Goal: Transaction & Acquisition: Purchase product/service

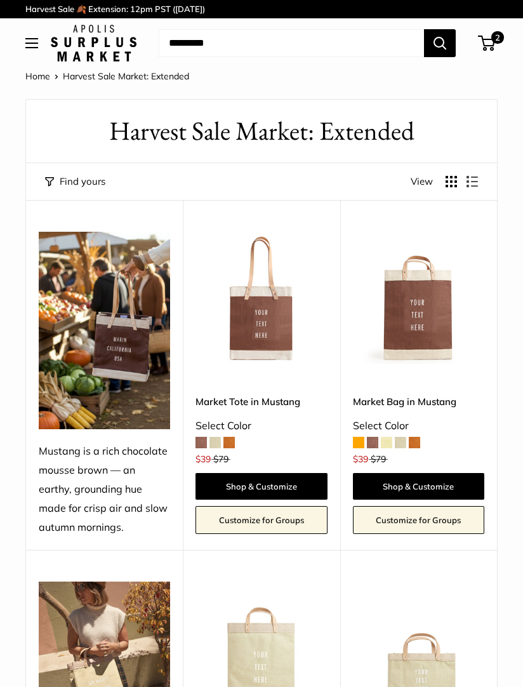
click at [495, 44] on span "2" at bounding box center [498, 37] width 13 height 13
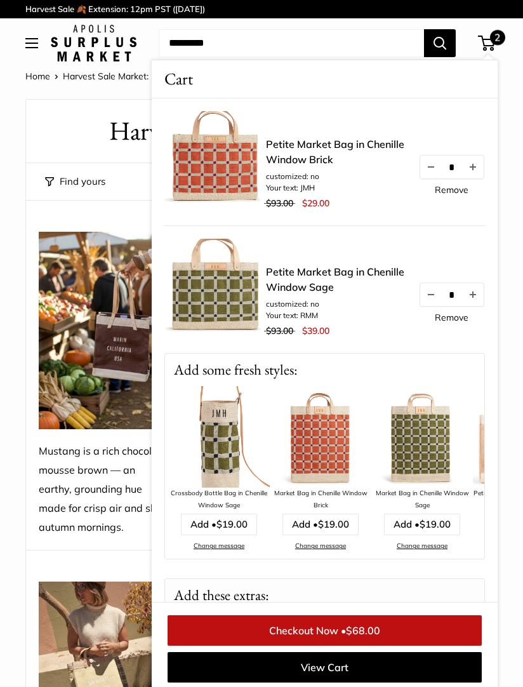
click at [218, 443] on img at bounding box center [219, 437] width 102 height 102
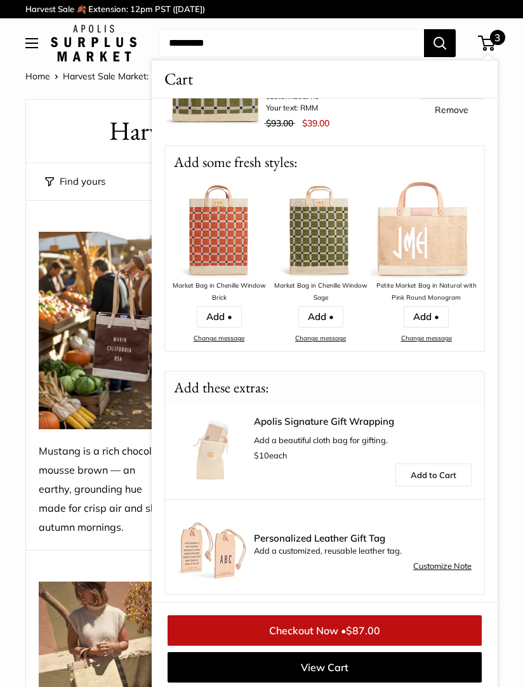
scroll to position [340, 0]
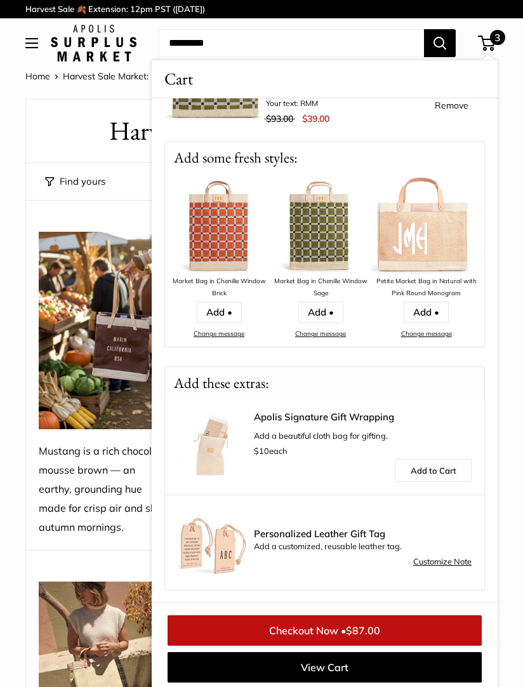
click at [74, 354] on img at bounding box center [104, 331] width 131 height 198
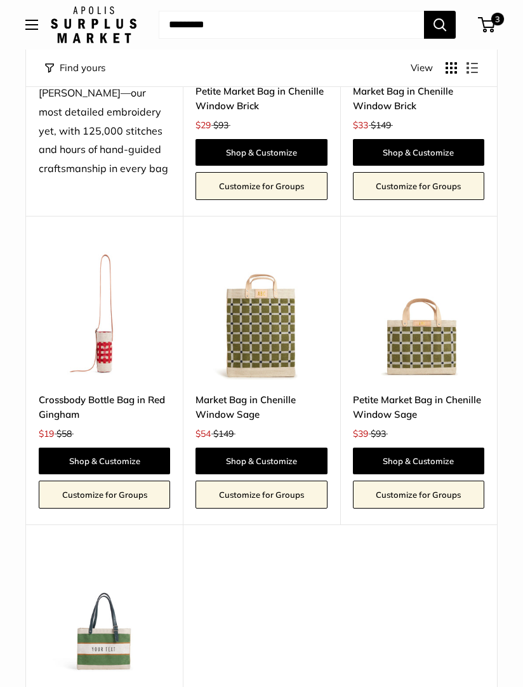
scroll to position [2383, 0]
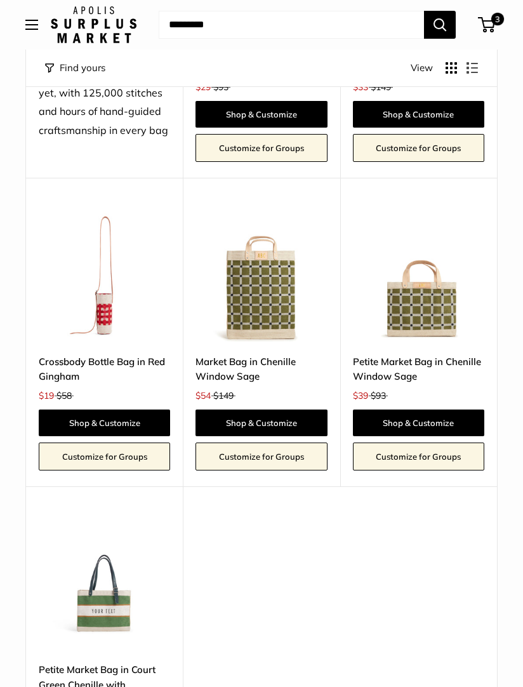
click at [102, 272] on img at bounding box center [104, 275] width 131 height 131
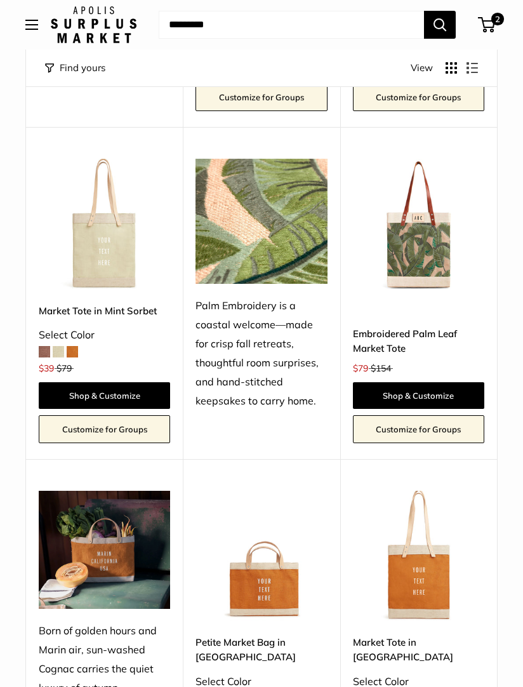
scroll to position [549, 0]
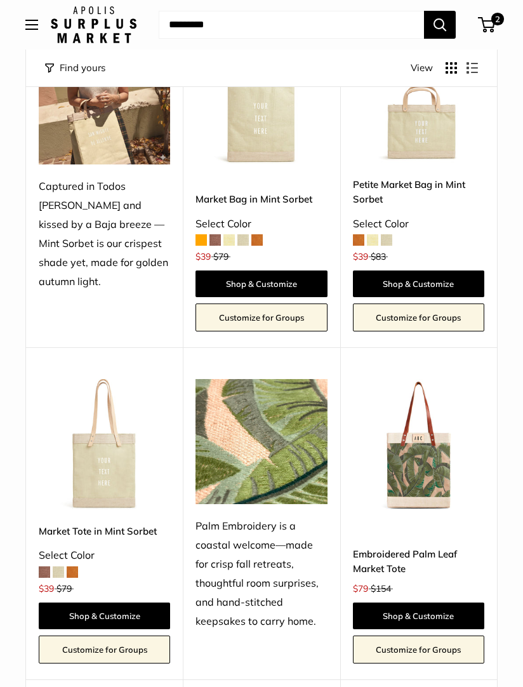
click at [413, 473] on img at bounding box center [418, 444] width 131 height 131
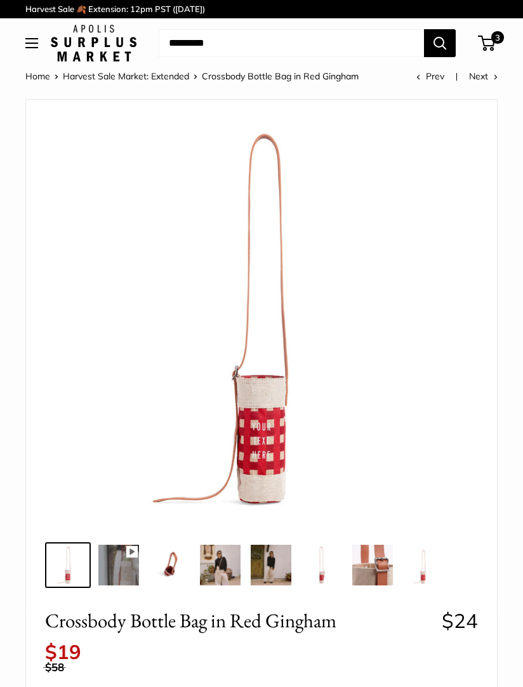
click at [222, 563] on img at bounding box center [220, 565] width 41 height 41
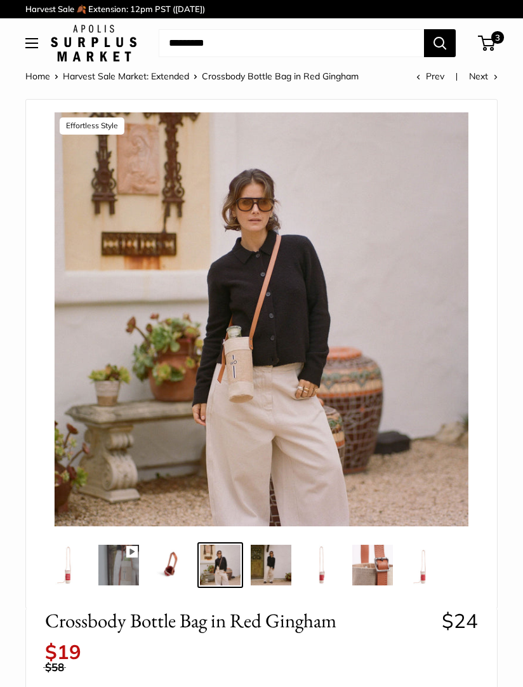
click at [113, 572] on img at bounding box center [118, 565] width 41 height 41
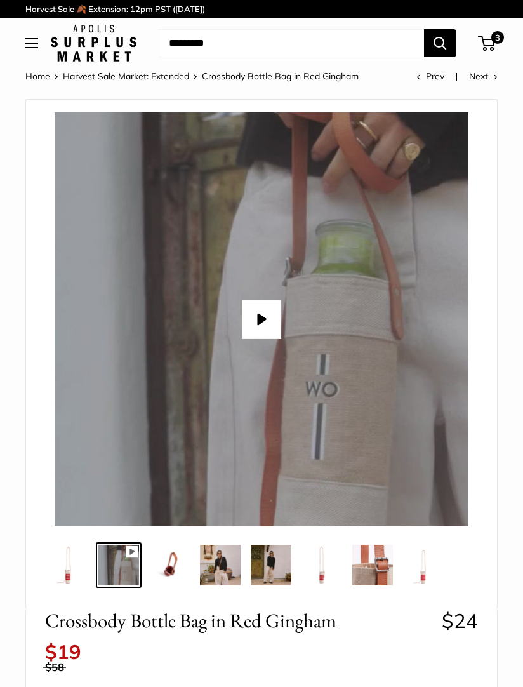
click at [163, 569] on img at bounding box center [169, 565] width 41 height 41
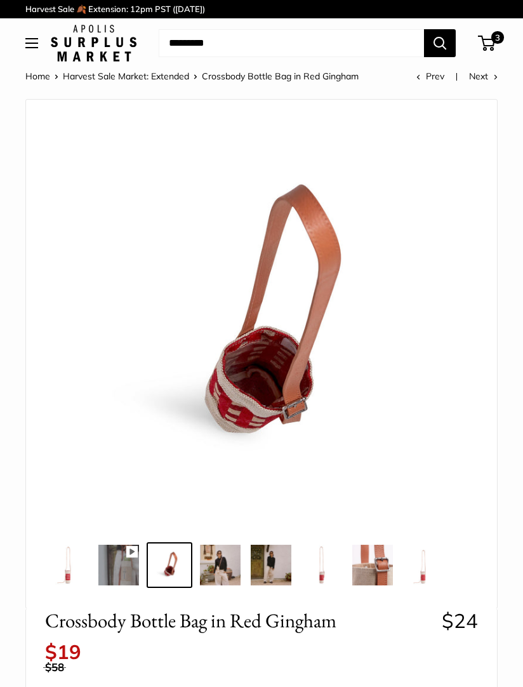
click at [497, 44] on span "3" at bounding box center [498, 37] width 13 height 13
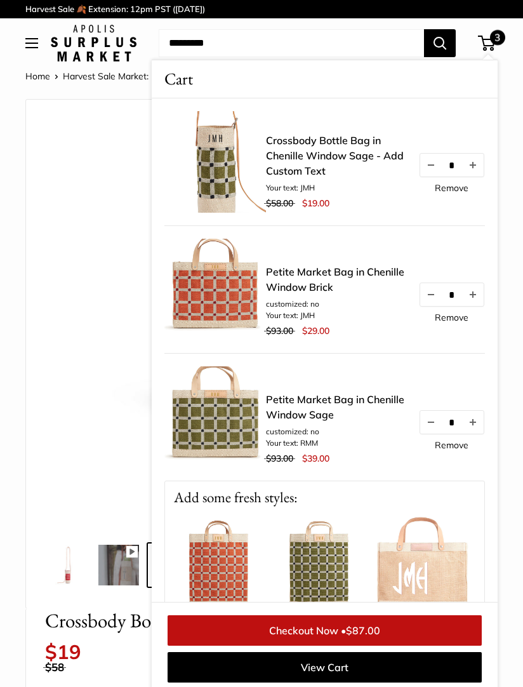
click at [231, 177] on img at bounding box center [215, 162] width 102 height 102
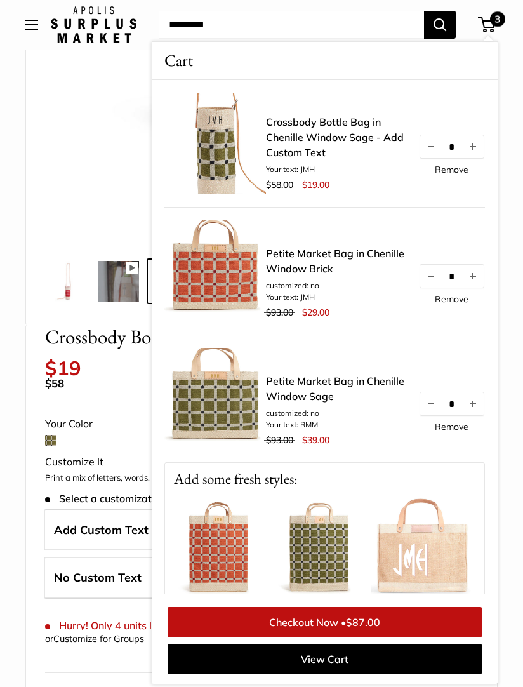
scroll to position [370, 0]
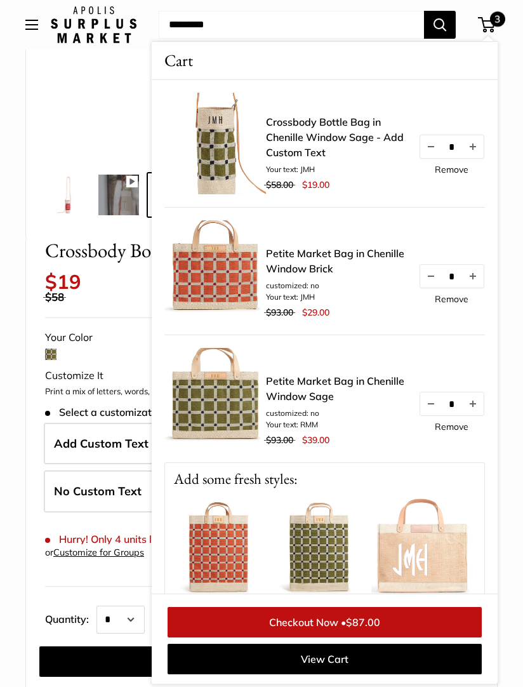
click at [310, 140] on link "Crossbody Bottle Bag in Chenille Window Sage - Add Custom Text" at bounding box center [336, 137] width 140 height 46
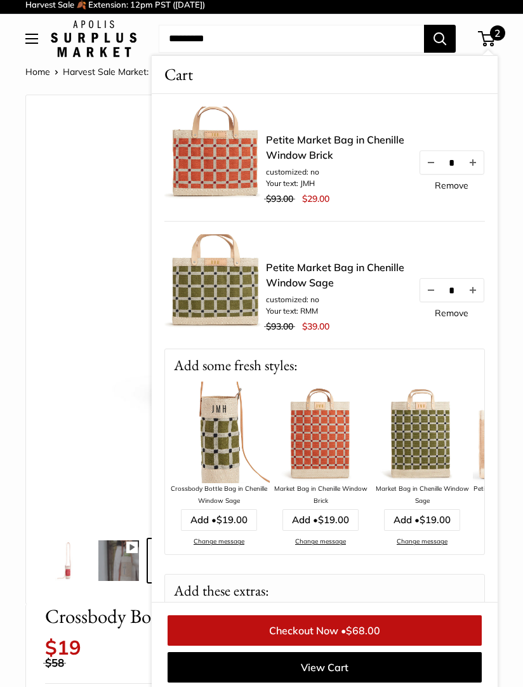
click at [31, 146] on div "Pause Play % buffered 00:00 Unmute Mute Exit fullscreen Enter fullscreen Play E…" at bounding box center [261, 349] width 471 height 509
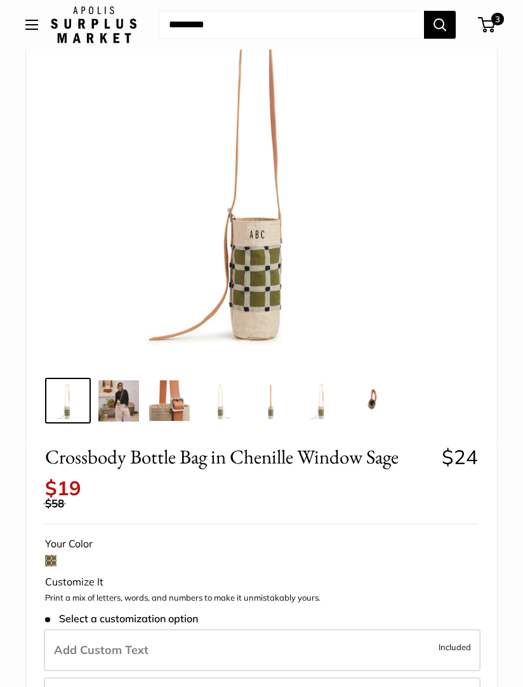
scroll to position [161, 0]
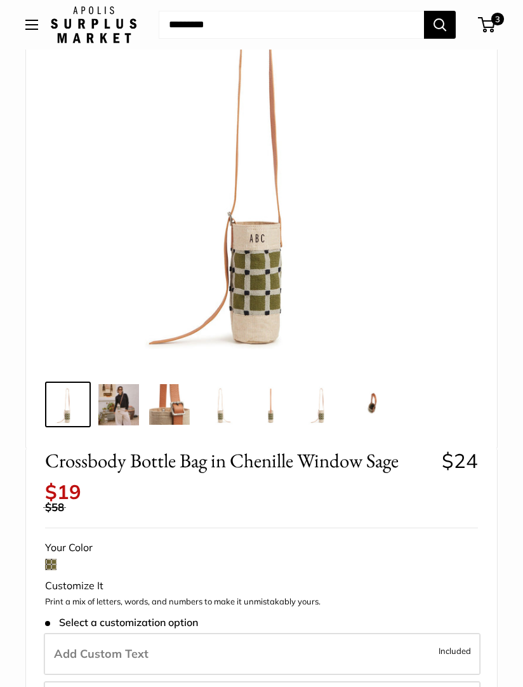
click at [113, 403] on img at bounding box center [118, 404] width 41 height 41
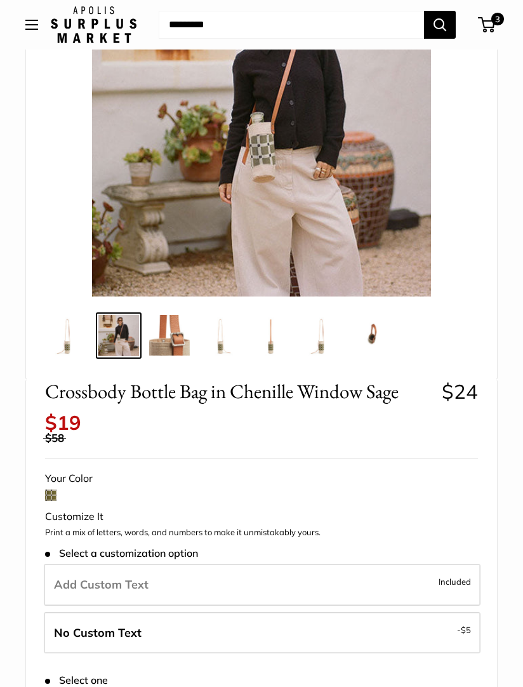
click at [486, 23] on span at bounding box center [485, 25] width 4 height 4
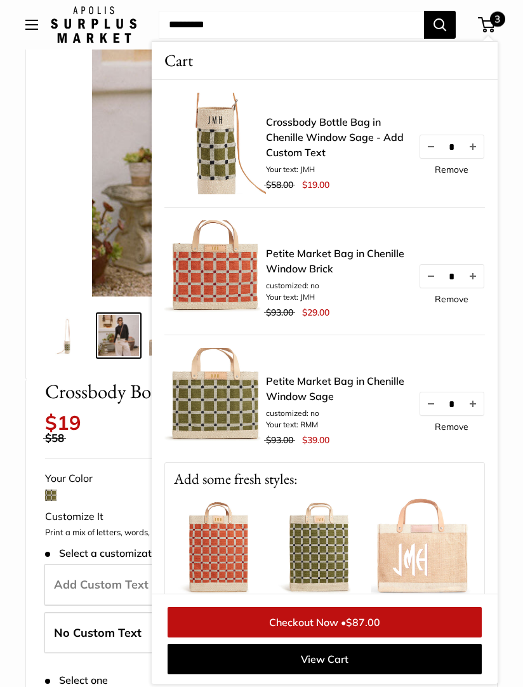
click at [453, 173] on link "Remove" at bounding box center [452, 169] width 34 height 9
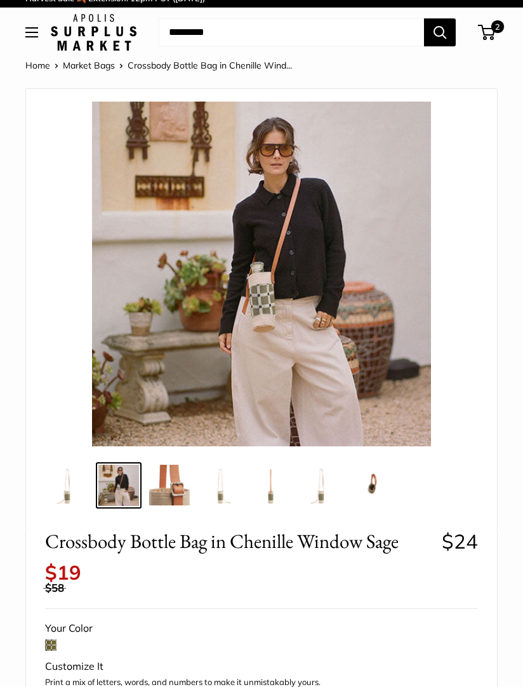
scroll to position [0, 0]
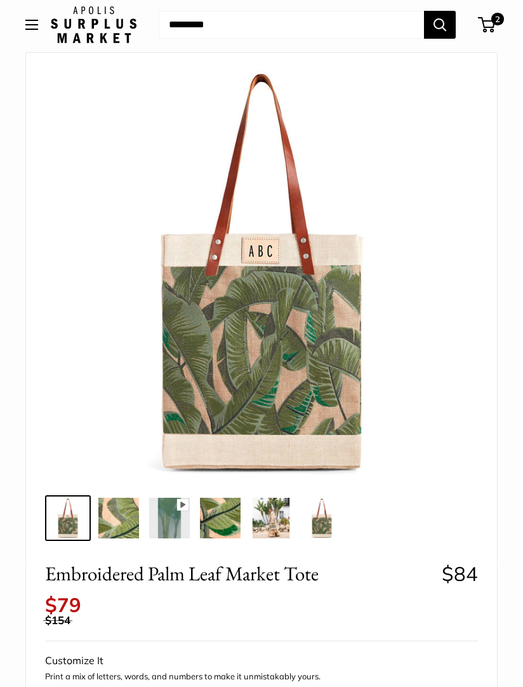
scroll to position [48, 0]
click at [118, 512] on img at bounding box center [118, 517] width 41 height 41
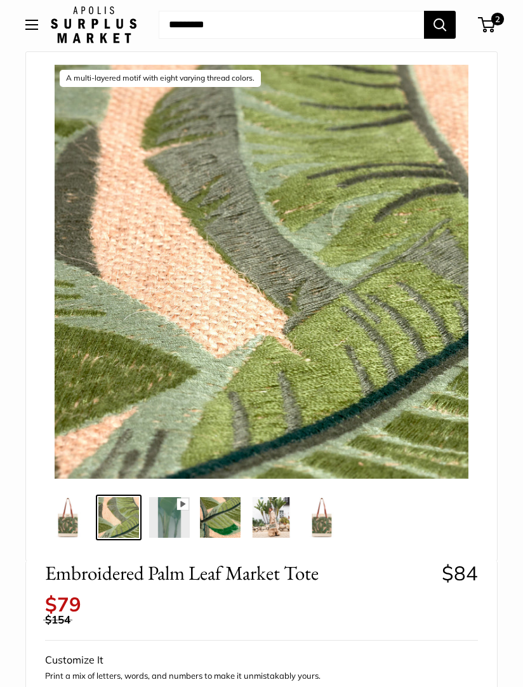
click at [224, 513] on img at bounding box center [220, 517] width 41 height 41
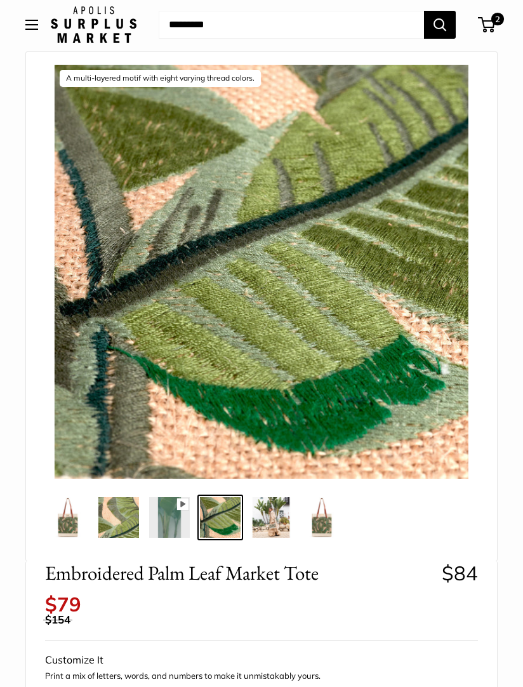
click at [272, 511] on img at bounding box center [271, 517] width 41 height 41
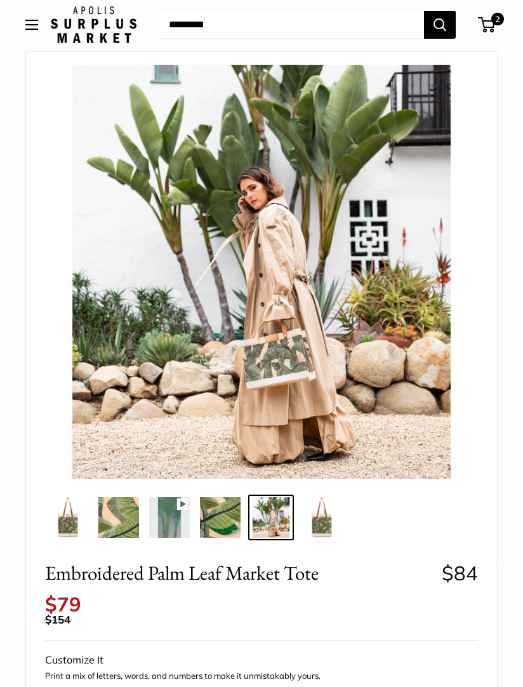
click at [314, 512] on img at bounding box center [322, 517] width 41 height 41
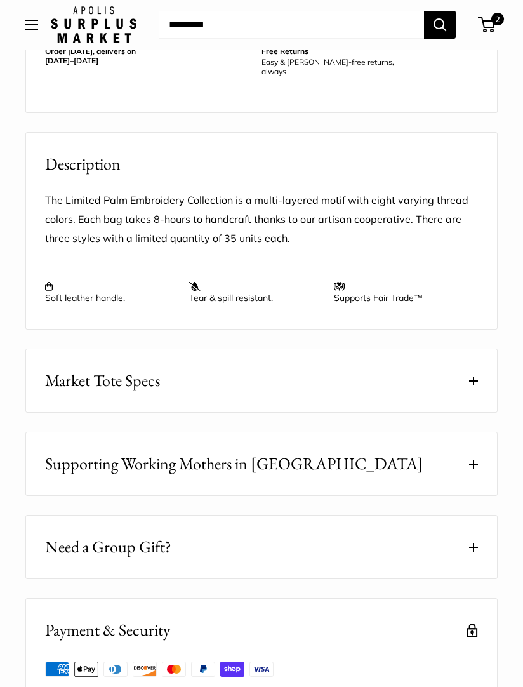
scroll to position [993, 0]
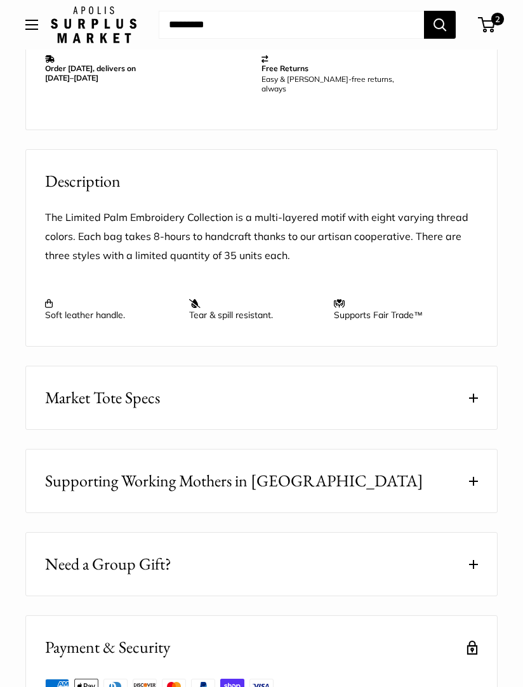
click at [31, 25] on span "Open menu" at bounding box center [32, 25] width 4 height 4
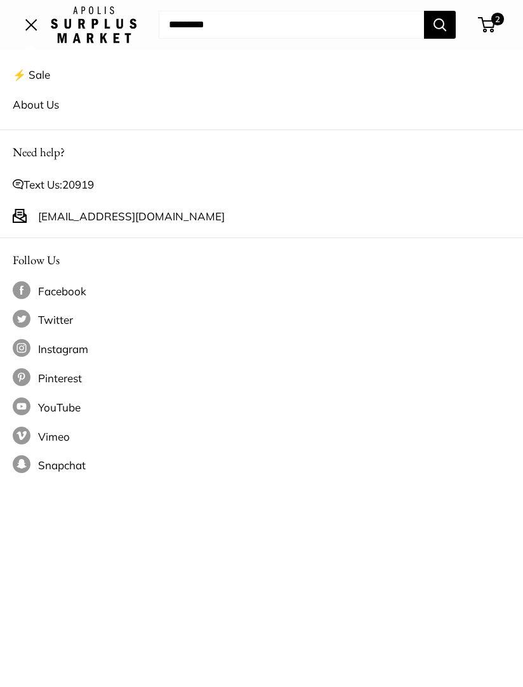
click at [34, 71] on link "⚡️ Sale" at bounding box center [262, 75] width 498 height 30
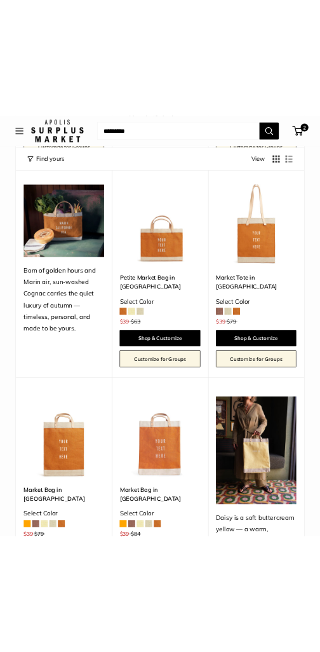
scroll to position [1451, 0]
